Goal: Task Accomplishment & Management: Complete application form

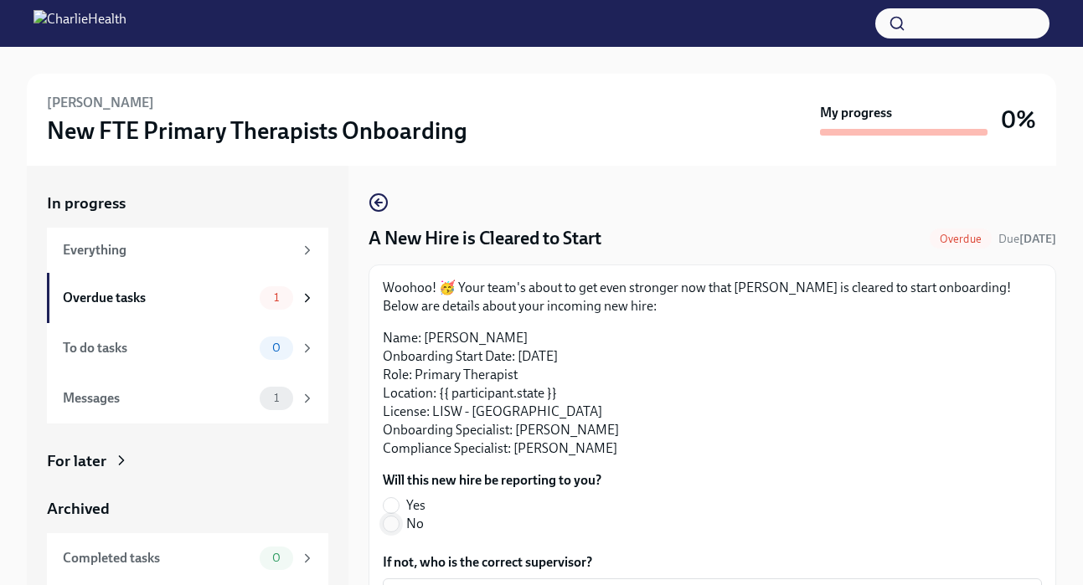
click at [388, 518] on input "No" at bounding box center [391, 524] width 15 height 15
radio input "true"
click at [389, 513] on input "Yes" at bounding box center [391, 505] width 15 height 15
radio input "true"
click at [322, 503] on div "Archived" at bounding box center [187, 509] width 281 height 22
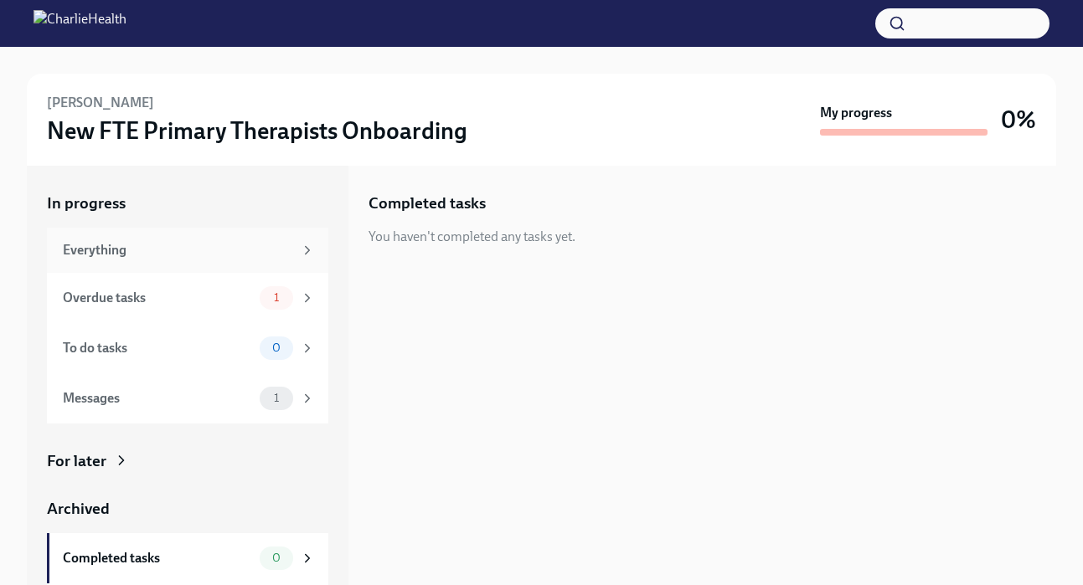
click at [173, 253] on div "Everything" at bounding box center [178, 250] width 230 height 18
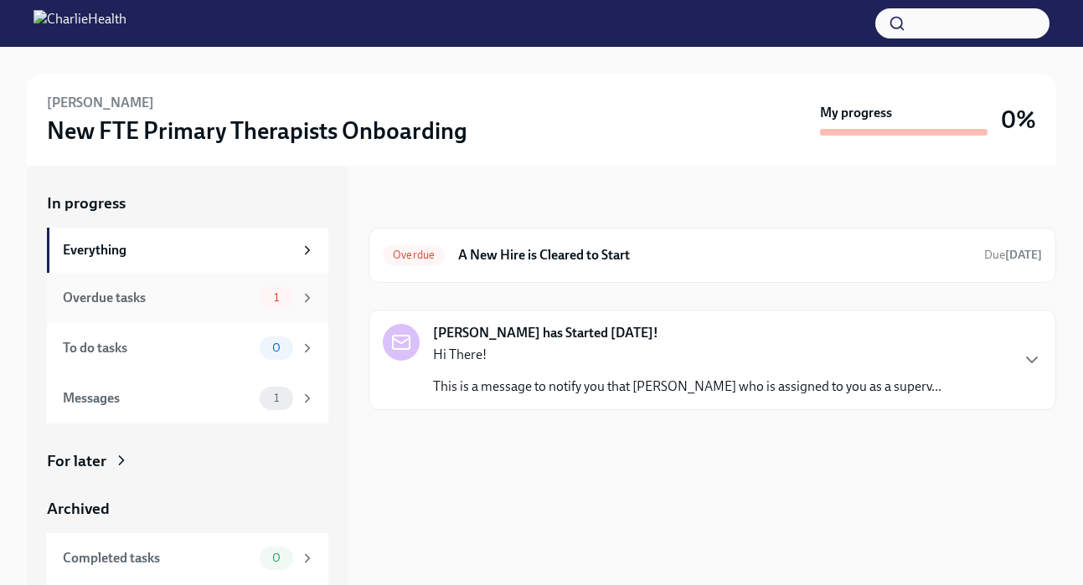
click at [219, 293] on div "Overdue tasks" at bounding box center [158, 298] width 190 height 18
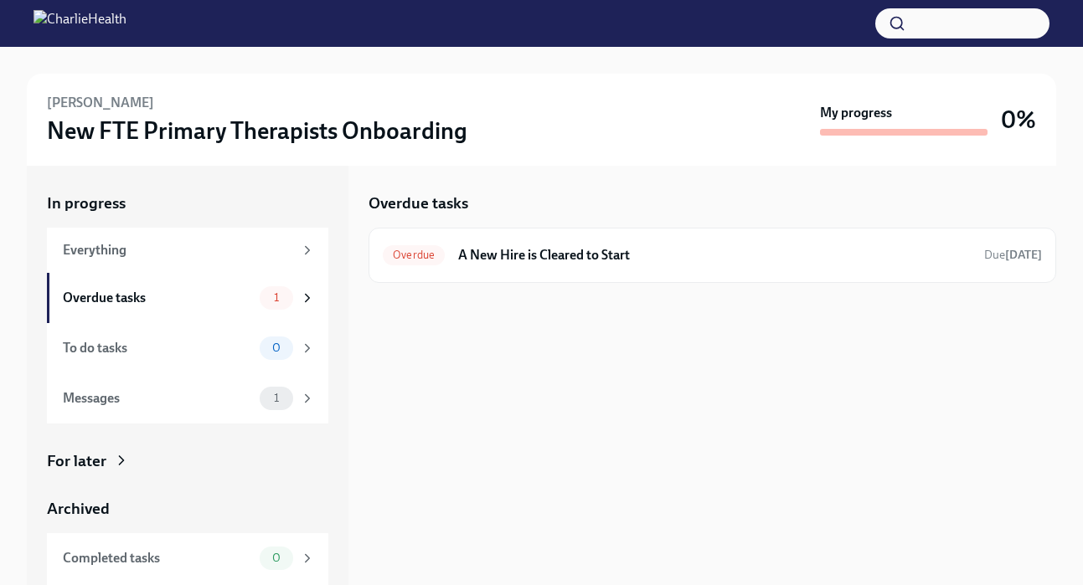
click at [447, 284] on div "Overdue tasks Overdue A New Hire is Cleared to Start Due Aug 9th" at bounding box center [712, 376] width 688 height 420
click at [456, 276] on div "Overdue A New Hire is Cleared to Start Due Aug 9th" at bounding box center [712, 255] width 688 height 55
click at [468, 234] on div "Overdue A New Hire is Cleared to Start Due Aug 9th" at bounding box center [712, 255] width 688 height 55
click at [473, 250] on h6 "A New Hire is Cleared to Start" at bounding box center [714, 255] width 513 height 18
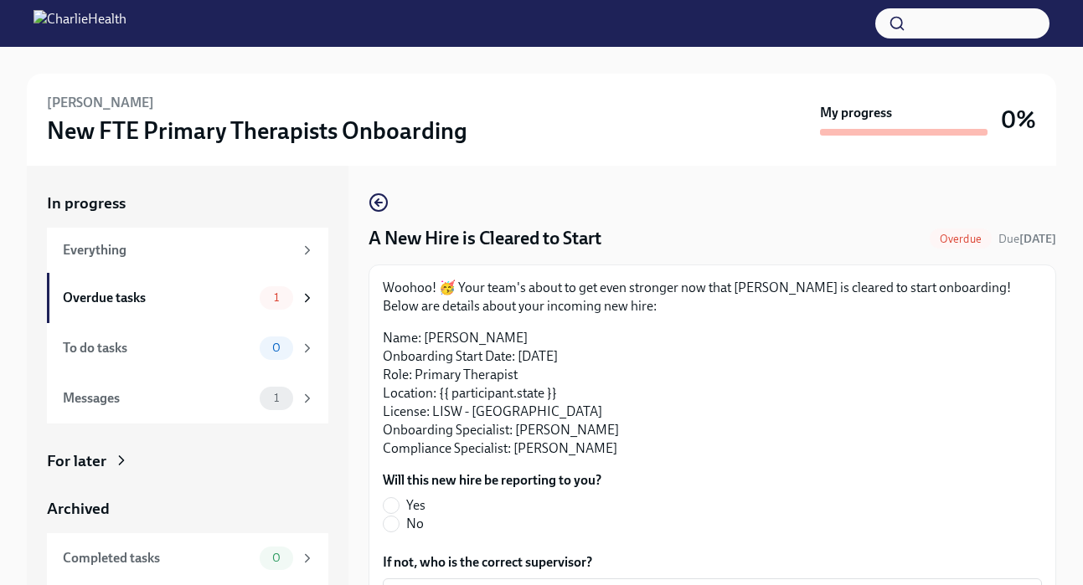
click at [403, 505] on label "Yes" at bounding box center [485, 506] width 205 height 18
click at [399, 505] on input "Yes" at bounding box center [391, 505] width 15 height 15
radio input "true"
click at [348, 494] on div "In progress Everything Overdue tasks 1 To do tasks 0 Messages 1 For later Archi…" at bounding box center [188, 376] width 322 height 420
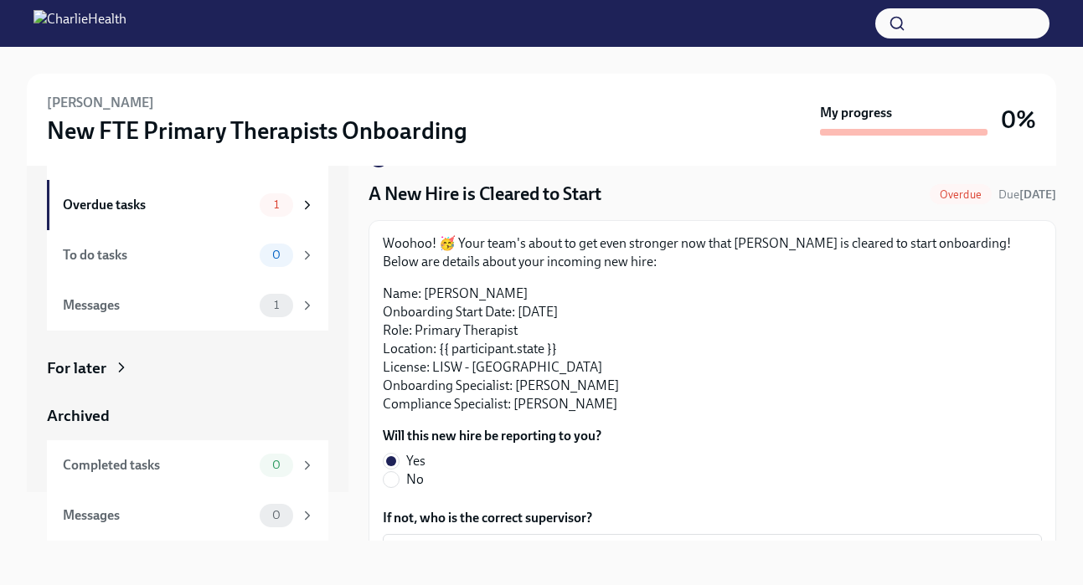
scroll to position [47, 0]
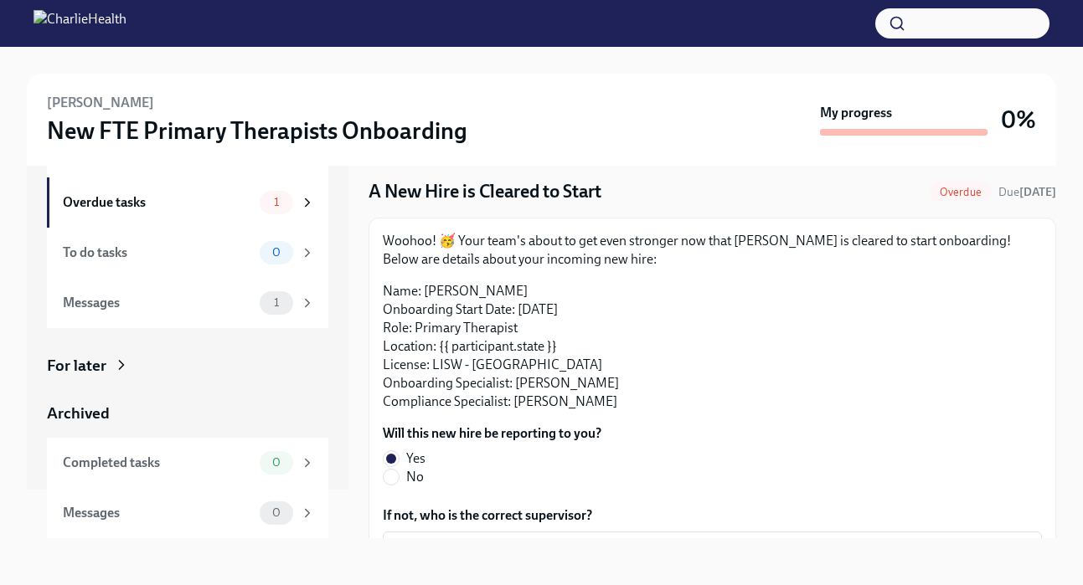
click at [1061, 285] on div "Margaret Murdock New FTE Primary Therapists Onboarding My progress 0% In progre…" at bounding box center [541, 292] width 1083 height 585
click at [1009, 318] on p "Name: Margaret Murdock Onboarding Start Date: August 18th, 2025 Role: Primary T…" at bounding box center [712, 346] width 659 height 129
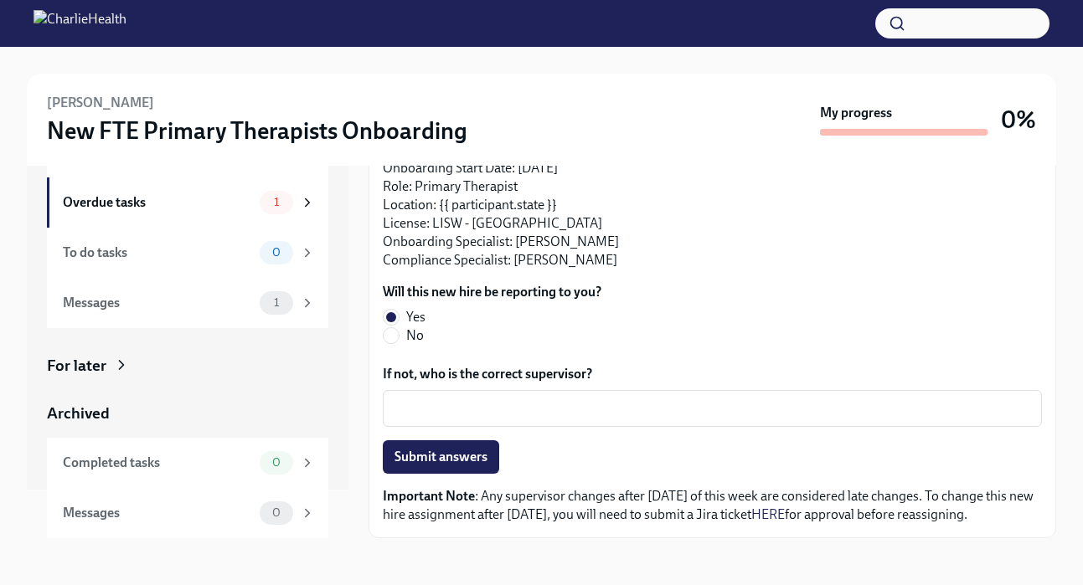
scroll to position [142, 0]
click at [425, 466] on button "Submit answers" at bounding box center [441, 457] width 116 height 33
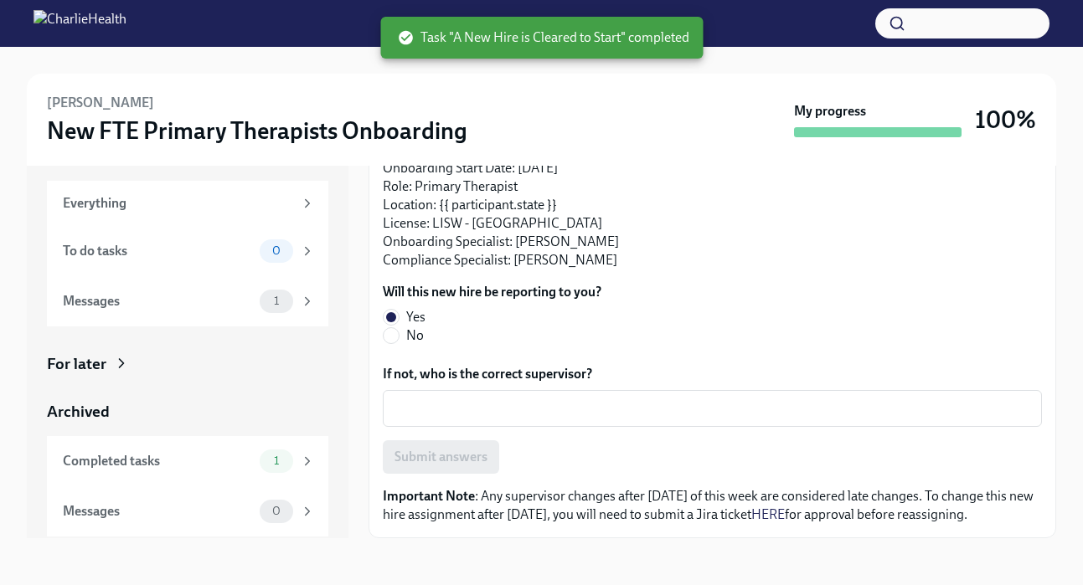
scroll to position [0, 0]
click at [118, 305] on div "Messages" at bounding box center [158, 301] width 190 height 18
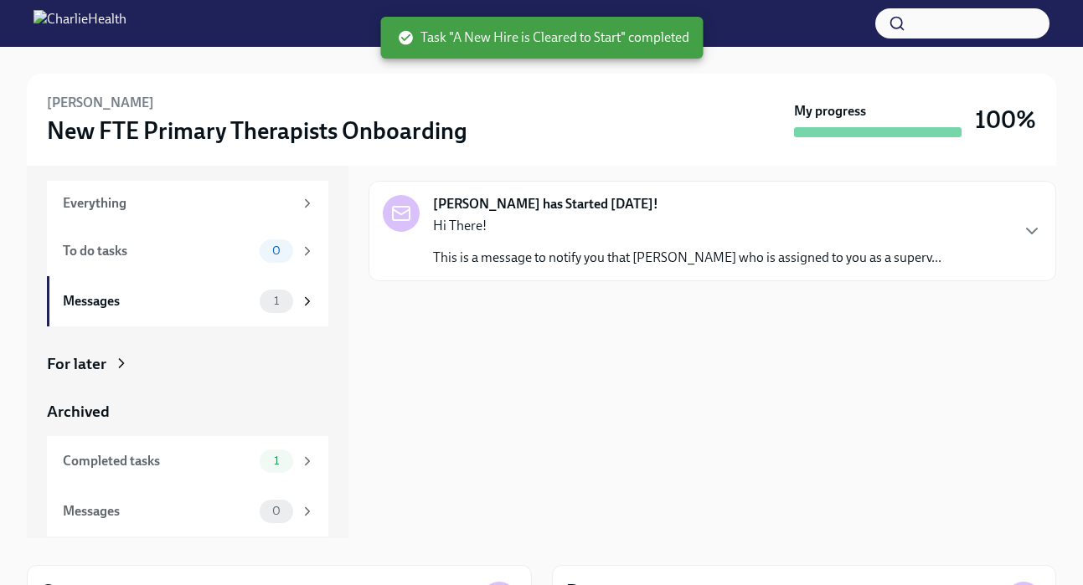
click at [570, 241] on div "Hi There! This is a message to notify you that Margaret Murdock who is assigned…" at bounding box center [687, 242] width 508 height 50
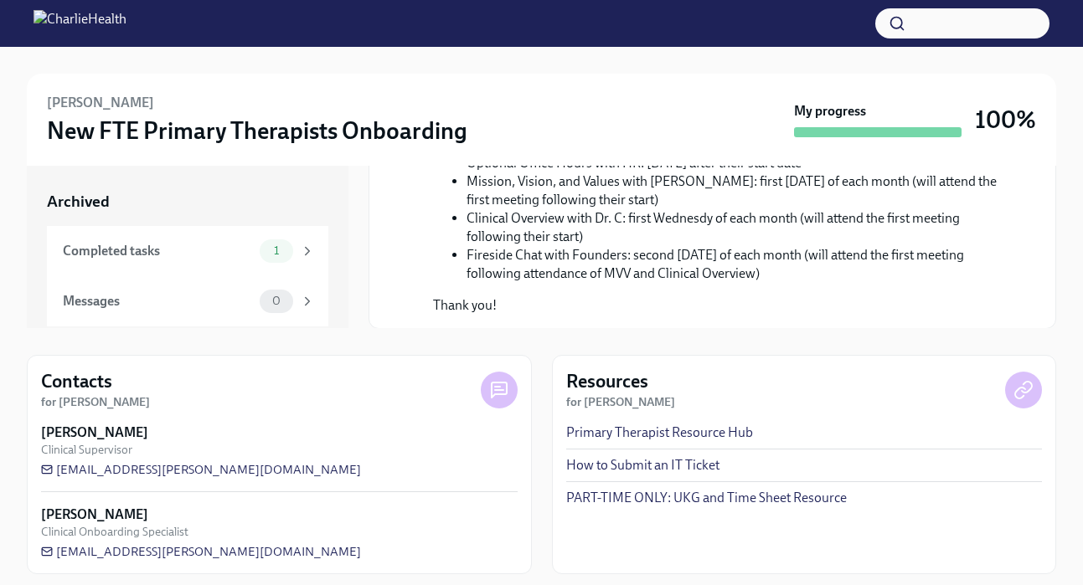
scroll to position [266, 0]
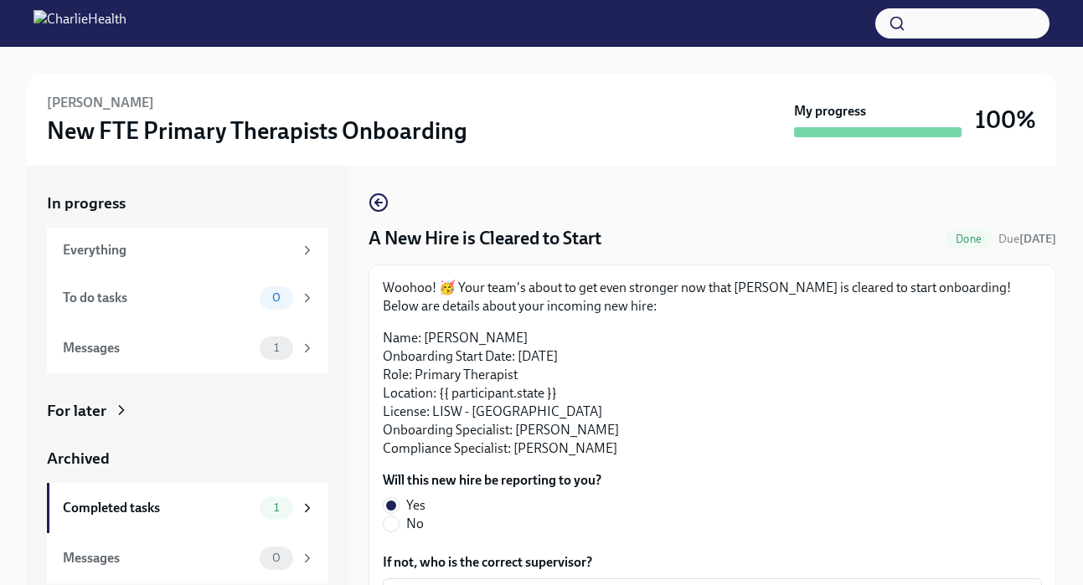
click at [646, 329] on p "Name: Margaret Murdock Onboarding Start Date: August 18th, 2025 Role: Primary T…" at bounding box center [712, 393] width 659 height 129
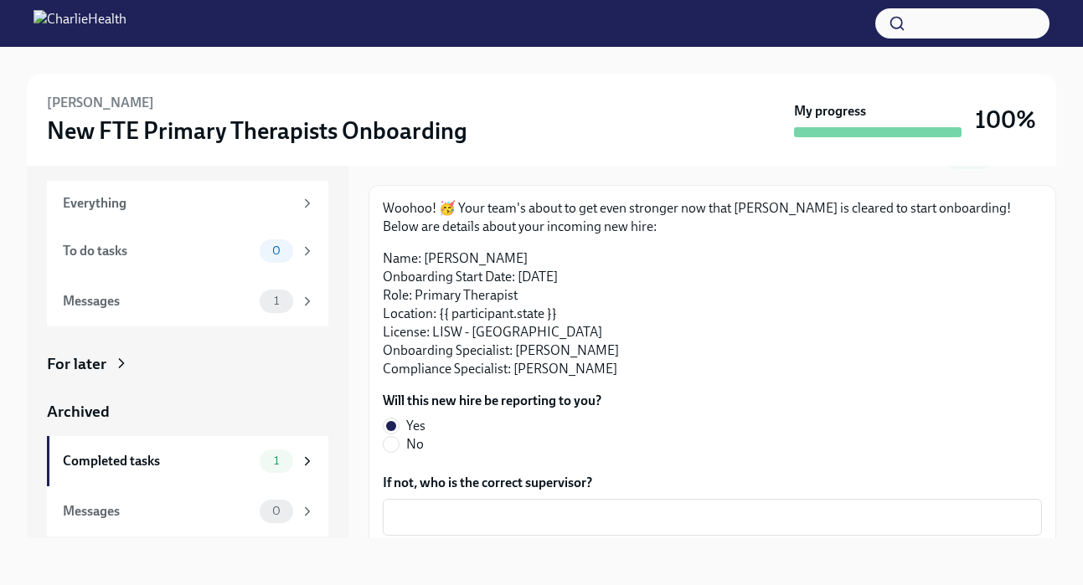
scroll to position [8, 0]
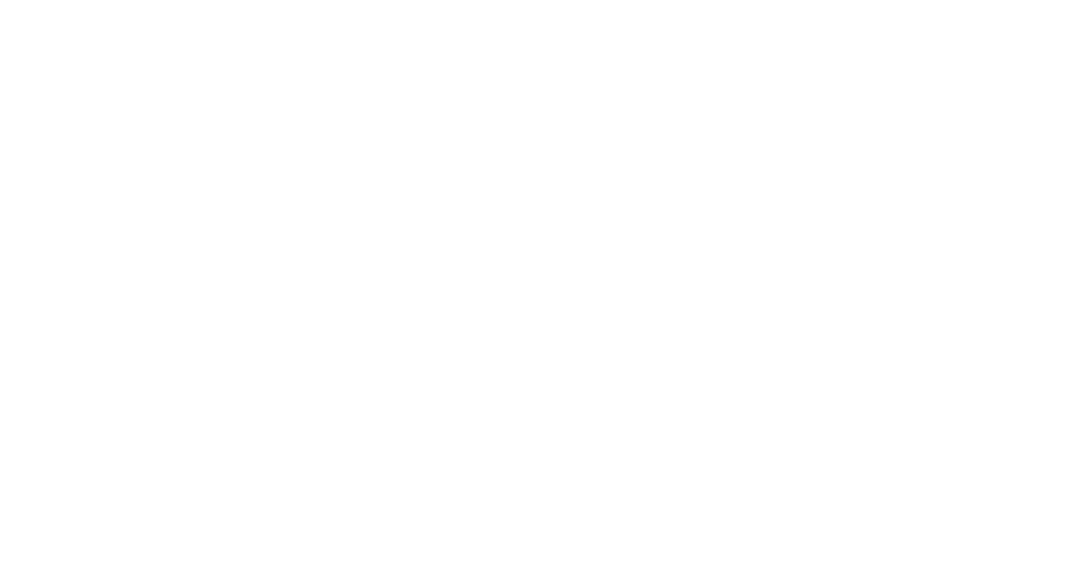
click at [533, 354] on div at bounding box center [541, 292] width 1083 height 585
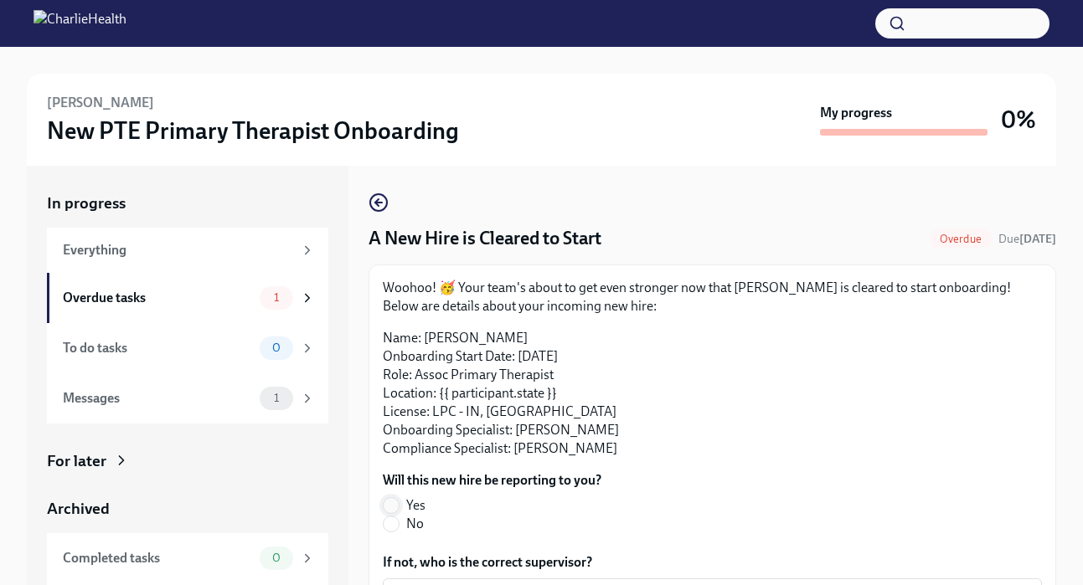
click at [394, 501] on input "Yes" at bounding box center [391, 505] width 15 height 15
radio input "true"
click at [353, 481] on div "In progress Everything Overdue tasks 1 To do tasks 0 Messages 1 For later Archi…" at bounding box center [541, 376] width 1029 height 420
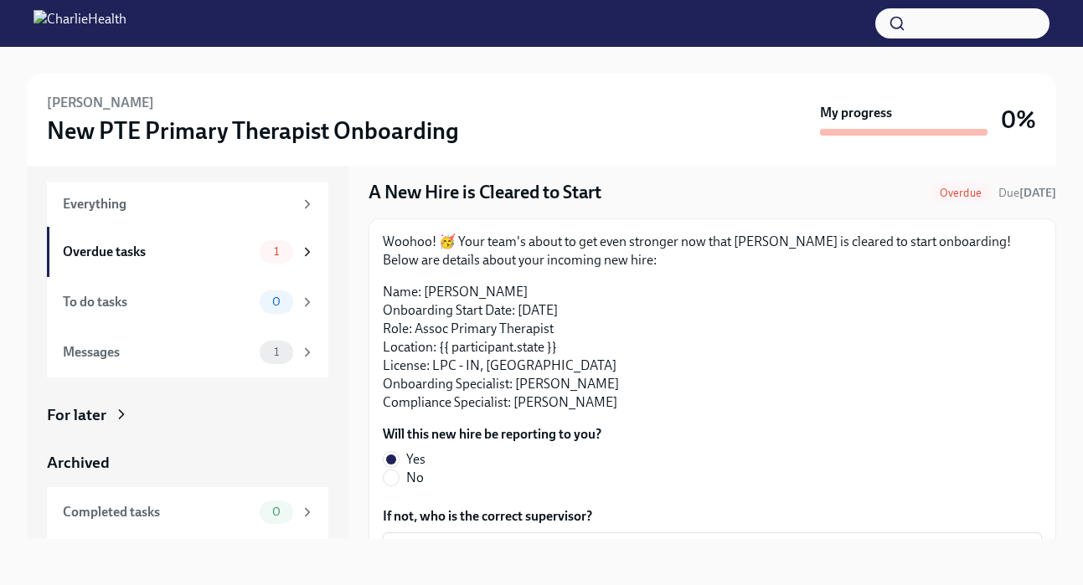
scroll to position [47, 0]
click at [731, 449] on div "Will this new hire be reporting to you? Yes No" at bounding box center [712, 456] width 659 height 62
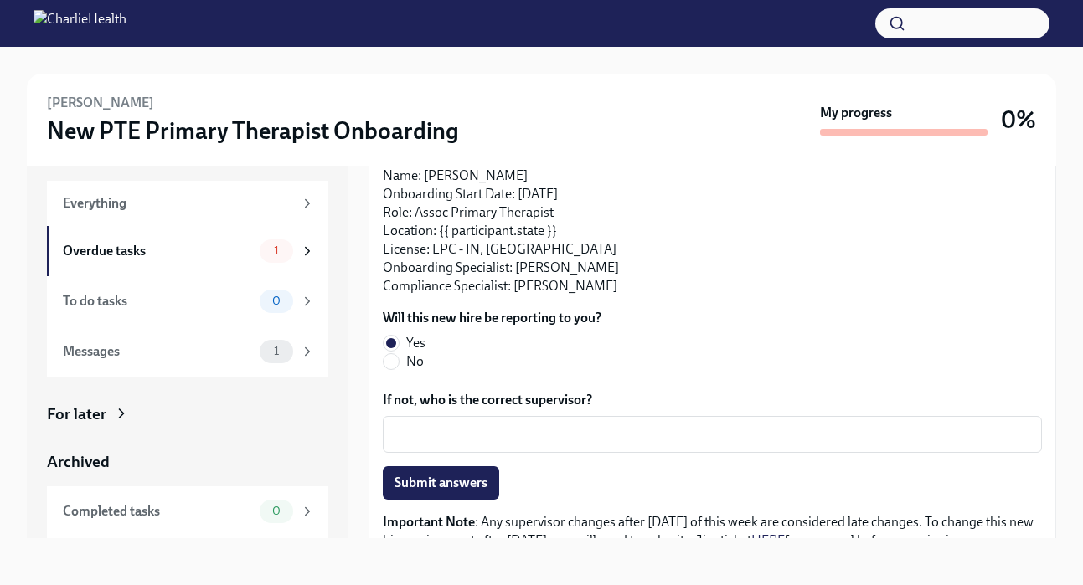
scroll to position [142, 0]
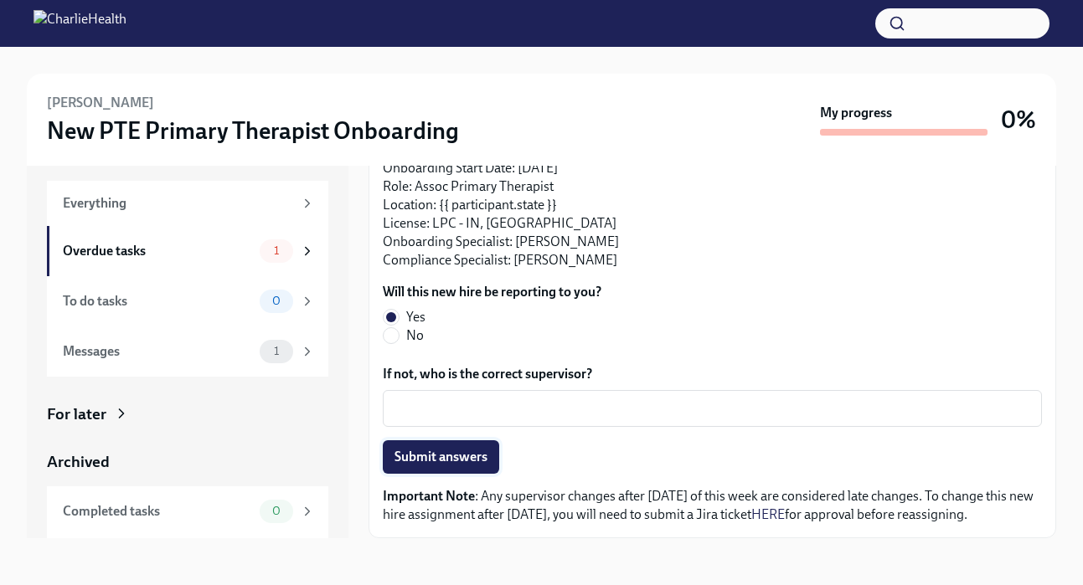
click at [403, 451] on span "Submit answers" at bounding box center [440, 457] width 93 height 17
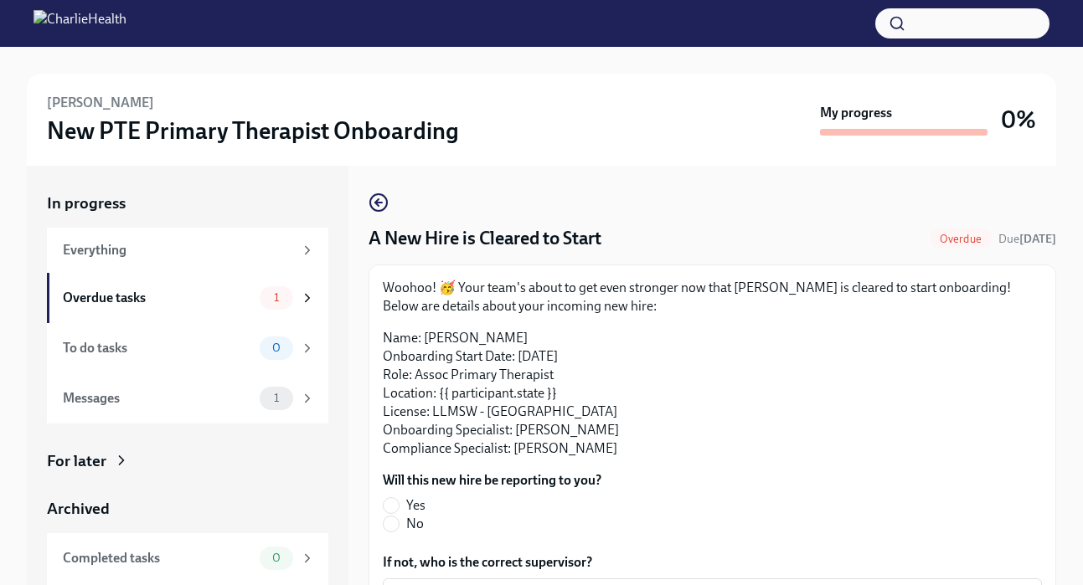
click at [673, 307] on p "Woohoo! 🥳 Your team's about to get even stronger now that Monica Anderson is cl…" at bounding box center [712, 297] width 659 height 37
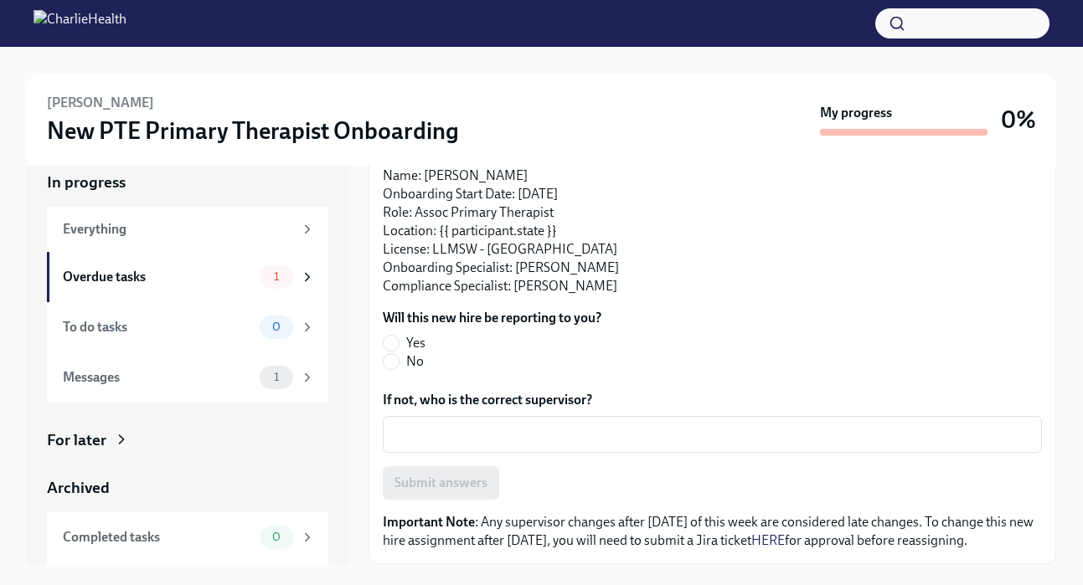
scroll to position [47, 0]
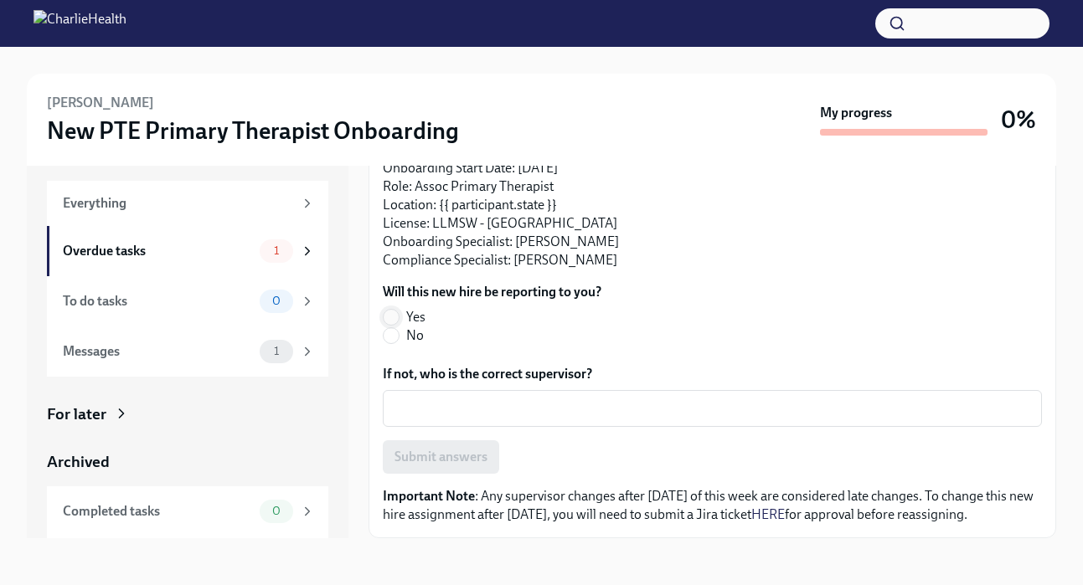
click at [396, 316] on input "Yes" at bounding box center [391, 317] width 15 height 15
radio input "true"
click at [424, 469] on button "Submit answers" at bounding box center [441, 457] width 116 height 33
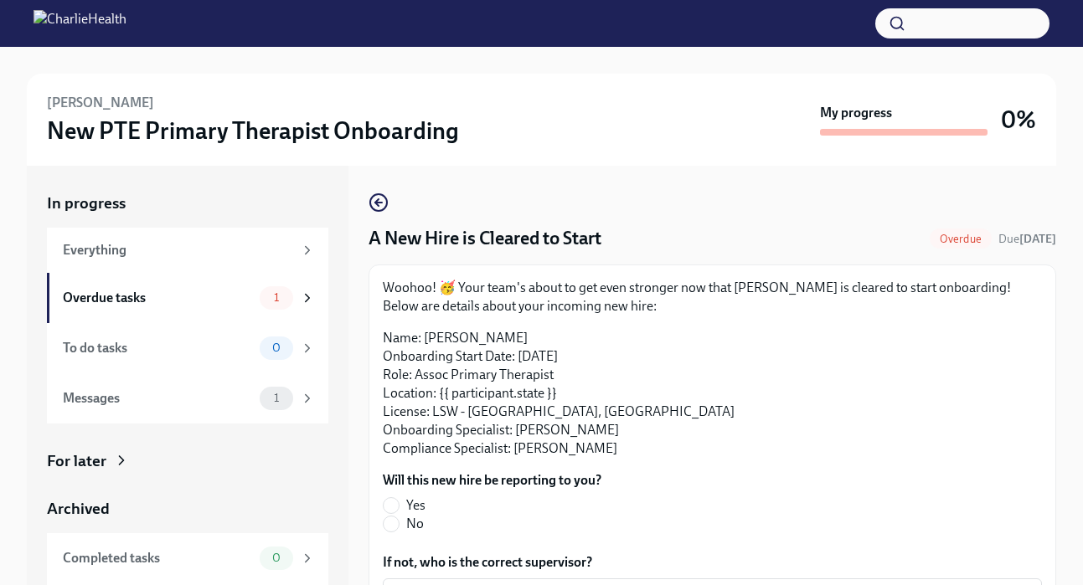
click at [649, 325] on div "Woohoo! 🥳 Your team's about to get even stronger now that [PERSON_NAME] is clea…" at bounding box center [712, 368] width 659 height 179
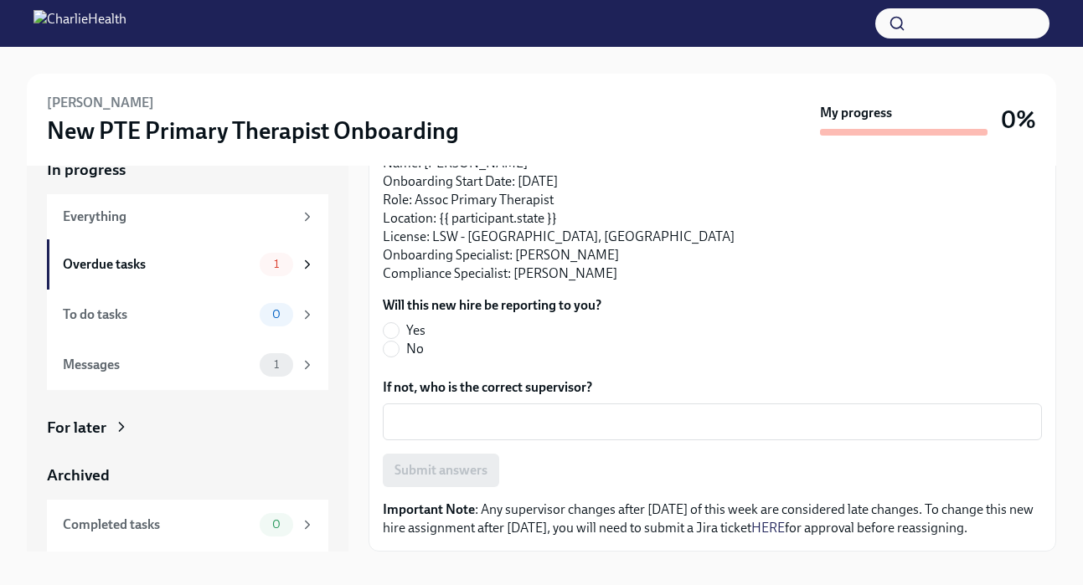
scroll to position [47, 0]
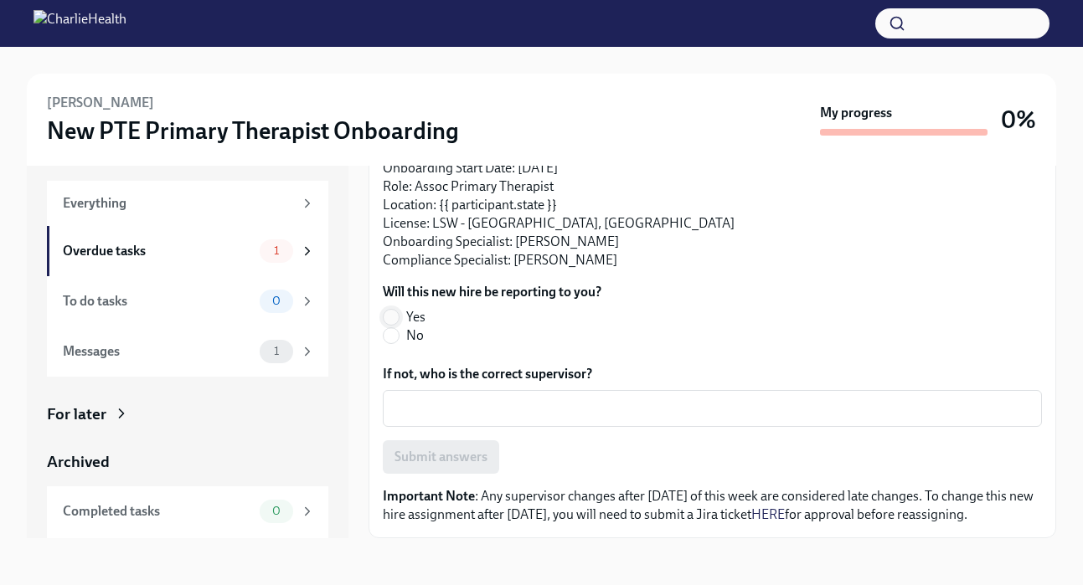
click at [395, 321] on input "Yes" at bounding box center [391, 317] width 15 height 15
radio input "true"
click at [423, 461] on span "Submit answers" at bounding box center [440, 457] width 93 height 17
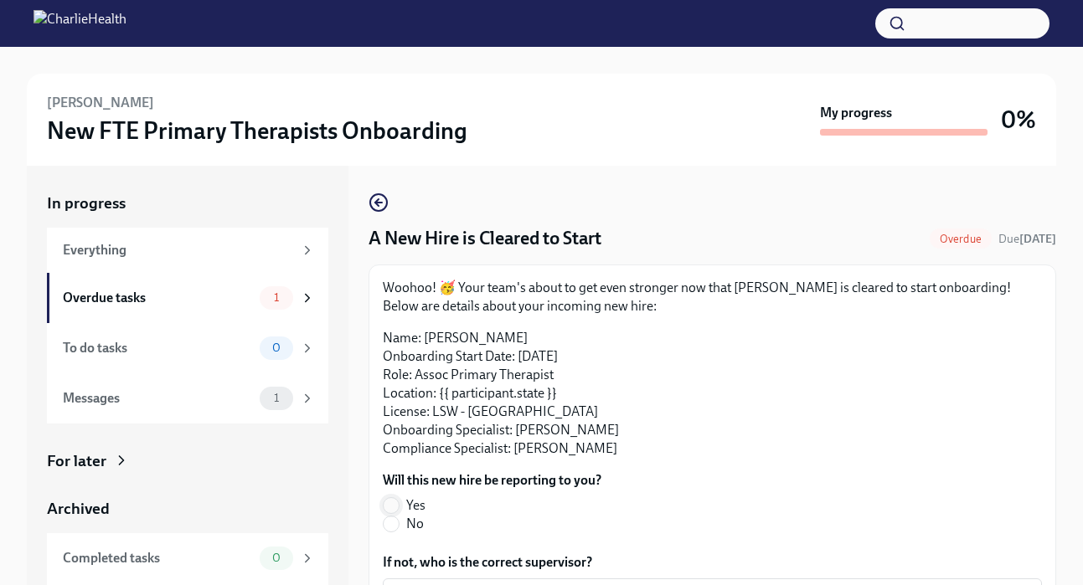
click at [394, 506] on input "Yes" at bounding box center [391, 505] width 15 height 15
radio input "true"
click at [348, 498] on div "In progress Everything Overdue tasks 1 To do tasks 0 Messages 1 For later Archi…" at bounding box center [188, 376] width 322 height 420
click at [434, 462] on div "Woohoo! 🥳 Your team's about to get even stronger now that Zachary Porter is cle…" at bounding box center [712, 496] width 659 height 434
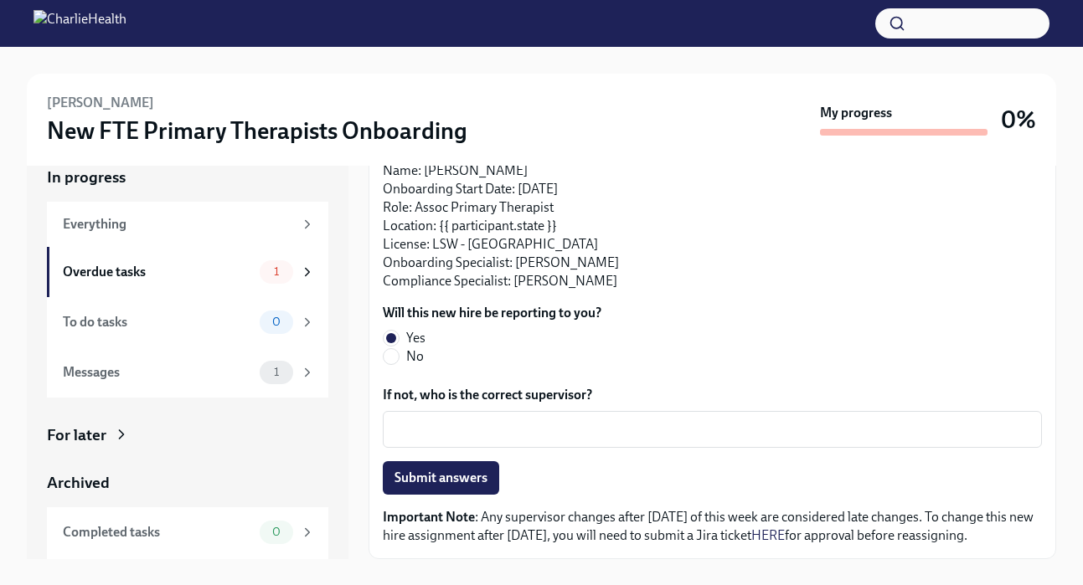
scroll to position [33, 0]
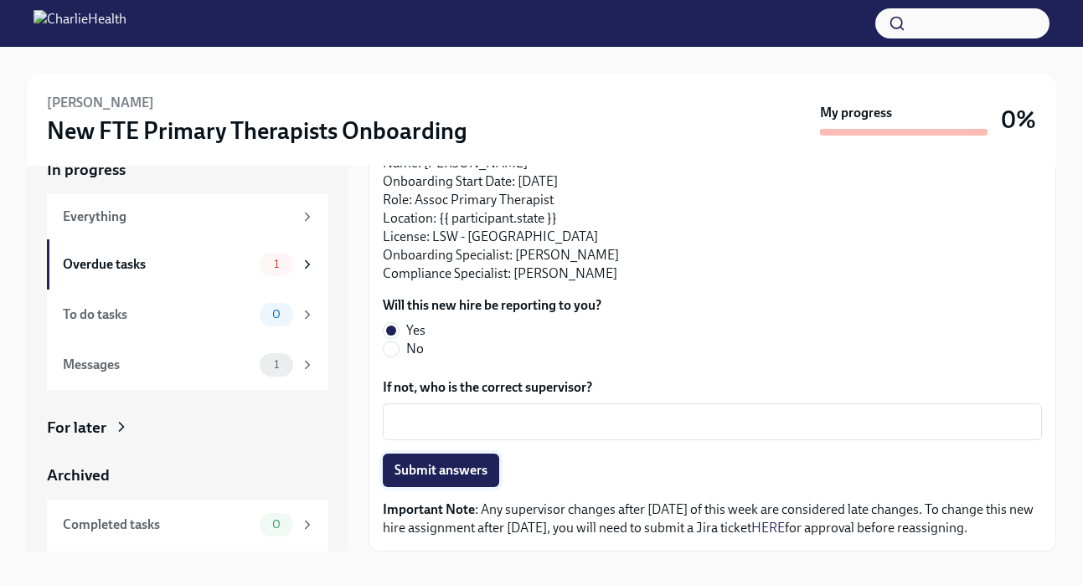
click at [425, 477] on span "Submit answers" at bounding box center [440, 470] width 93 height 17
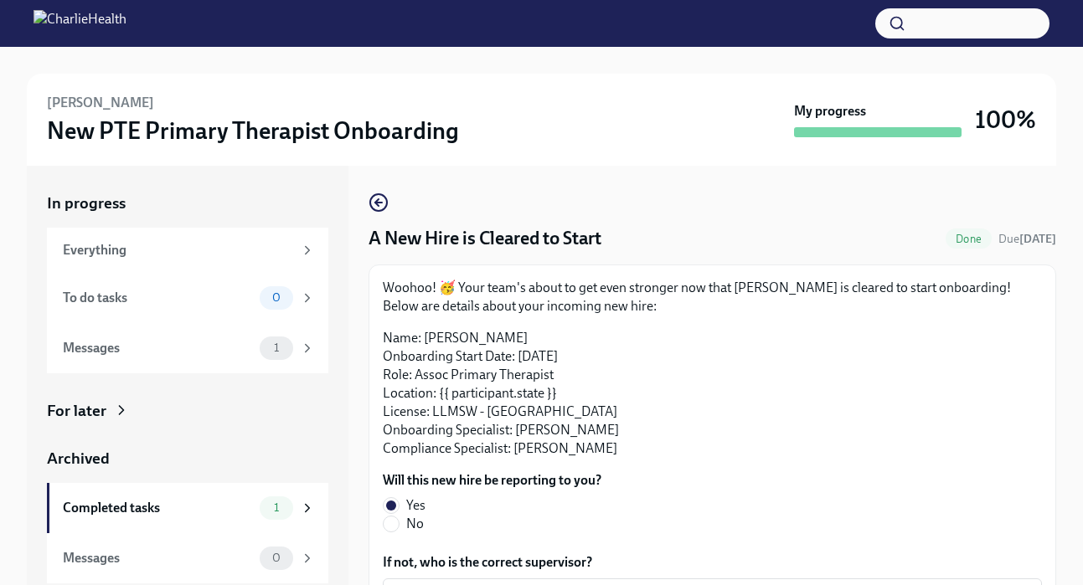
click at [488, 388] on p "Name: [PERSON_NAME] Onboarding Start Date: [DATE] Role: Assoc Primary Therapist…" at bounding box center [712, 393] width 659 height 129
click at [633, 326] on div "Woohoo! 🥳 Your team's about to get even stronger now that [PERSON_NAME] is clea…" at bounding box center [712, 368] width 659 height 179
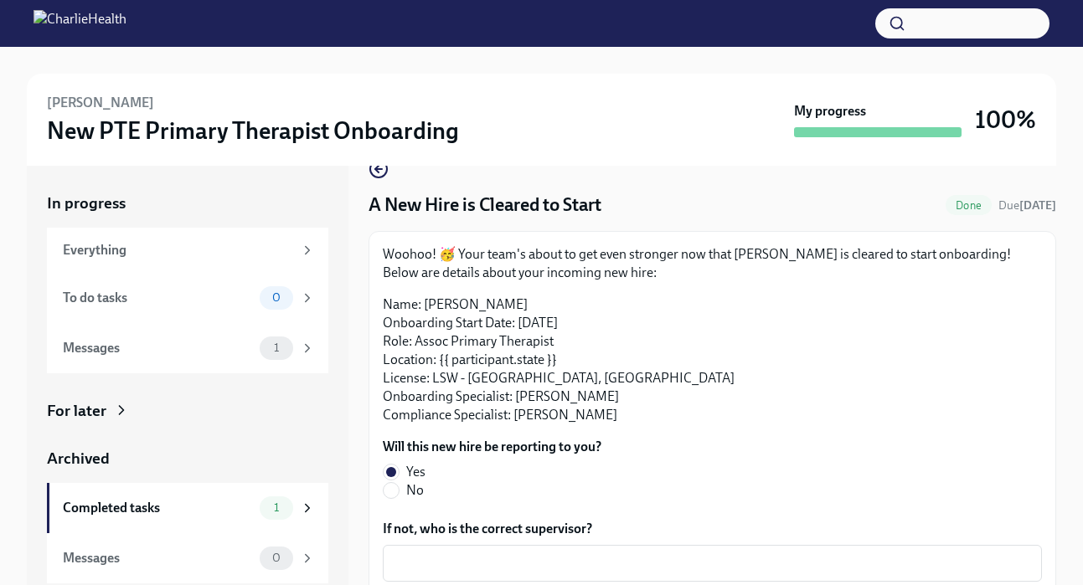
scroll to position [67, 0]
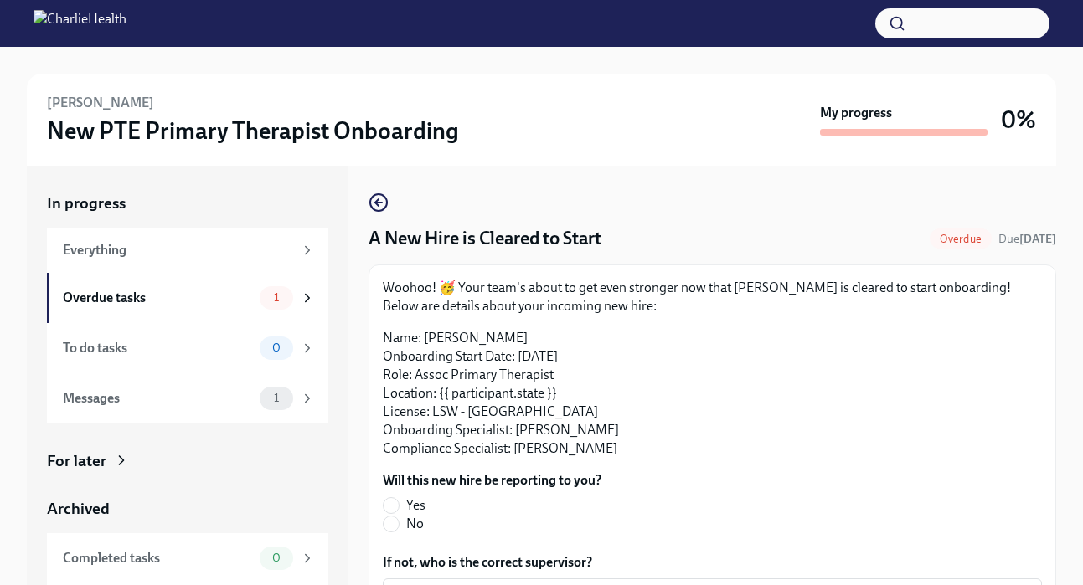
click at [703, 321] on div "Woohoo! 🥳 Your team's about to get even stronger now that [PERSON_NAME] is clea…" at bounding box center [712, 368] width 659 height 179
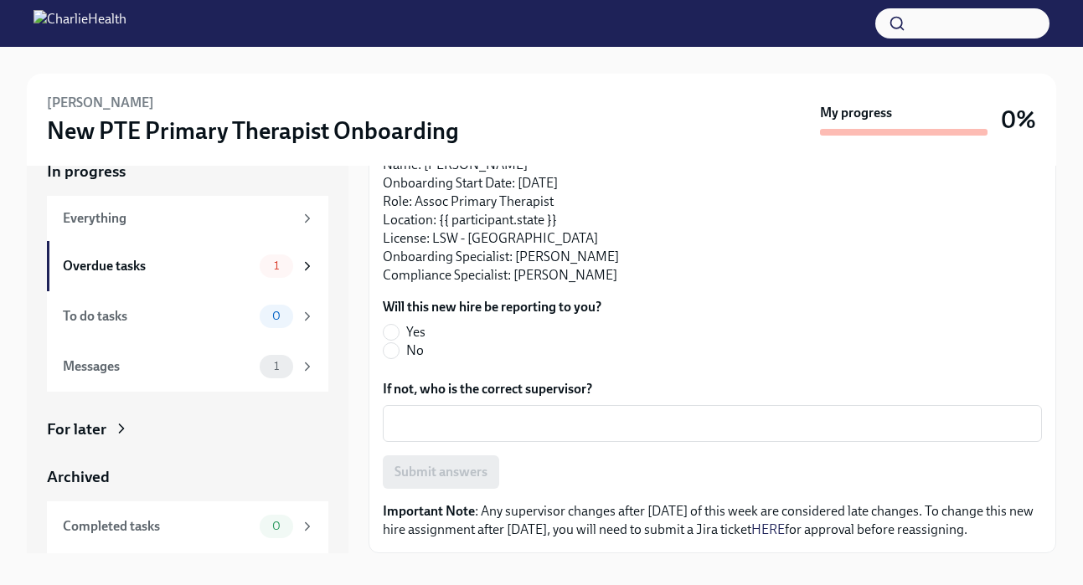
scroll to position [33, 0]
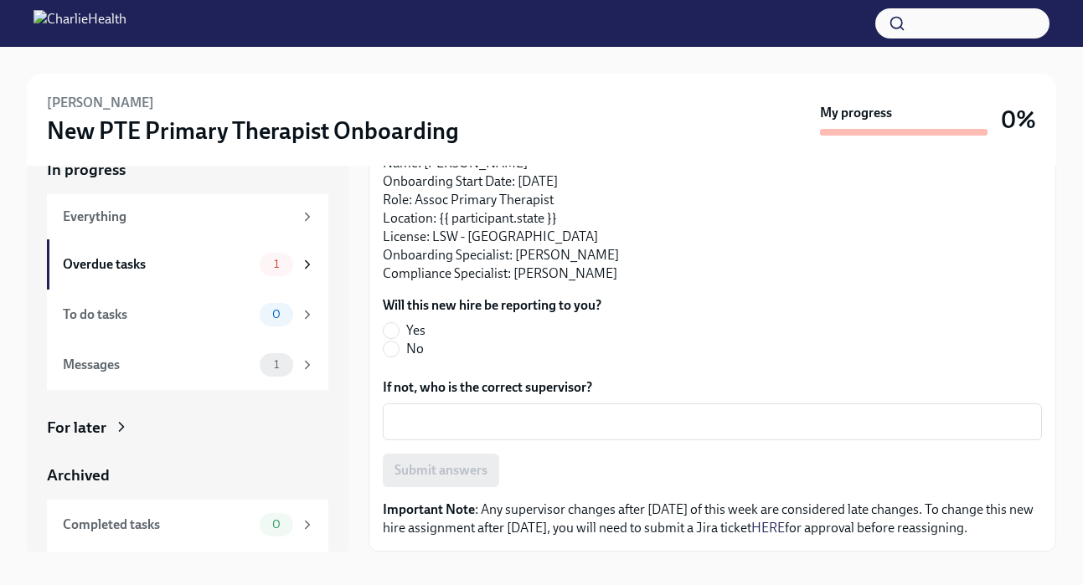
click at [419, 322] on span "Yes" at bounding box center [415, 331] width 19 height 18
click at [399, 323] on input "Yes" at bounding box center [391, 330] width 15 height 15
radio input "true"
click at [447, 472] on span "Submit answers" at bounding box center [440, 470] width 93 height 17
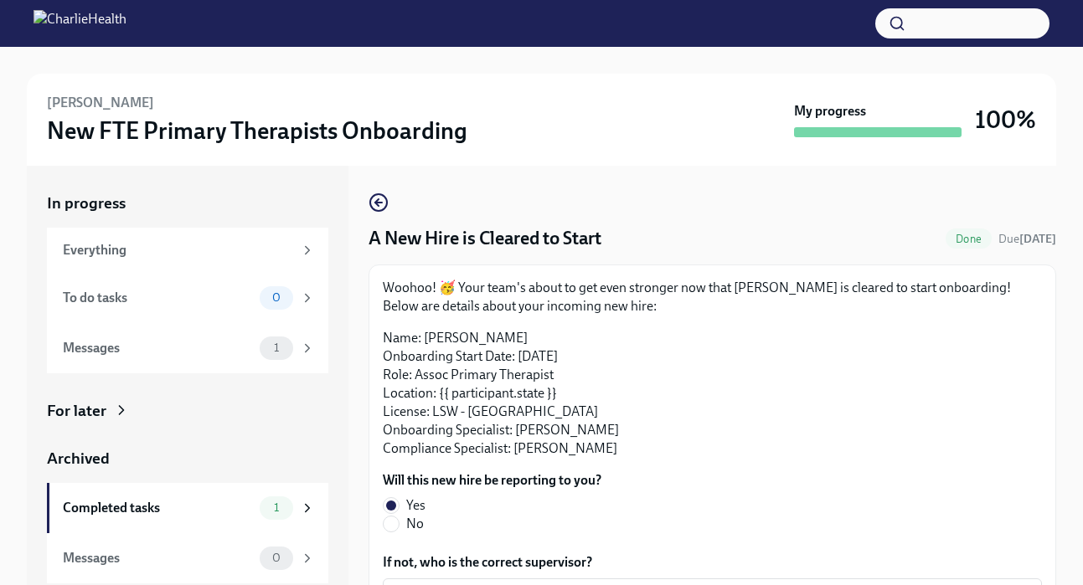
click at [616, 406] on p "Name: [PERSON_NAME] Onboarding Start Date: [DATE] Role: Assoc Primary Therapist…" at bounding box center [712, 393] width 659 height 129
